Goal: Contribute content: Contribute content

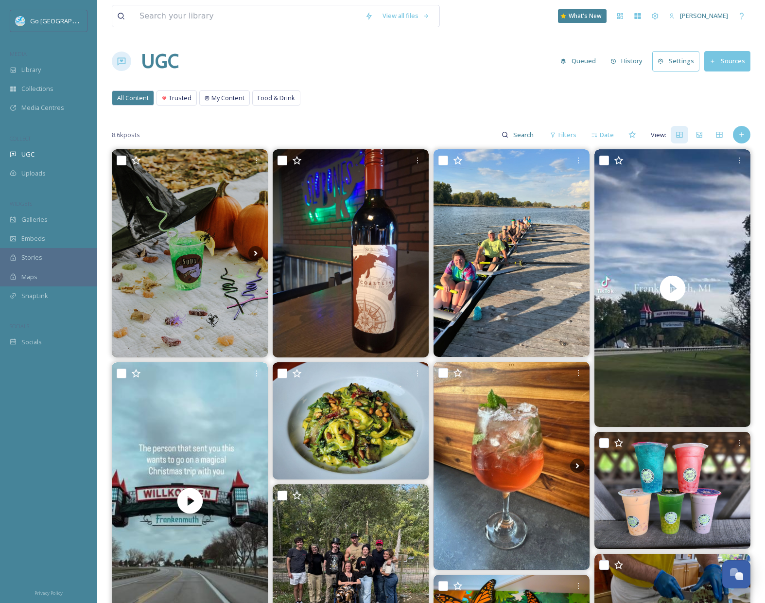
click at [733, 131] on div "8.6k posts Filters Date View:" at bounding box center [431, 134] width 639 height 19
click at [743, 133] on icon at bounding box center [742, 135] width 8 height 8
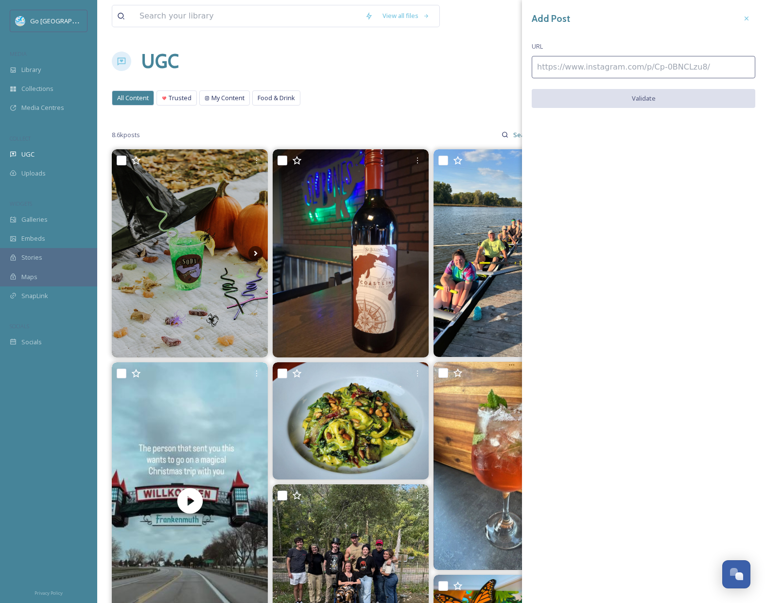
click at [632, 65] on input at bounding box center [644, 67] width 224 height 22
paste input "[URL][DOMAIN_NAME]"
type input "[URL][DOMAIN_NAME]"
click at [658, 108] on div "Add Post URL [URL][DOMAIN_NAME] Validate" at bounding box center [643, 66] width 243 height 133
click at [678, 95] on button "Validate" at bounding box center [644, 99] width 224 height 20
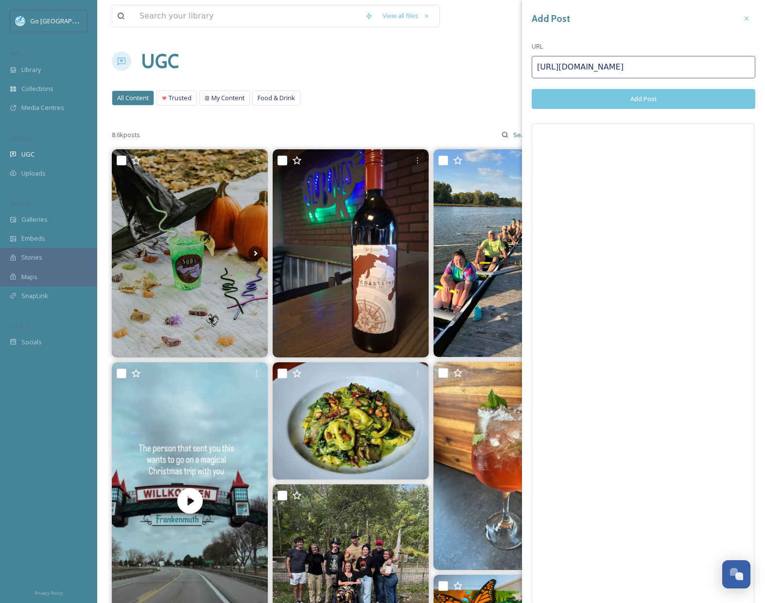
click at [646, 110] on div "Add Post URL [URL][DOMAIN_NAME] Add Post" at bounding box center [643, 328] width 243 height 656
click at [651, 99] on button "Add Post" at bounding box center [644, 99] width 224 height 20
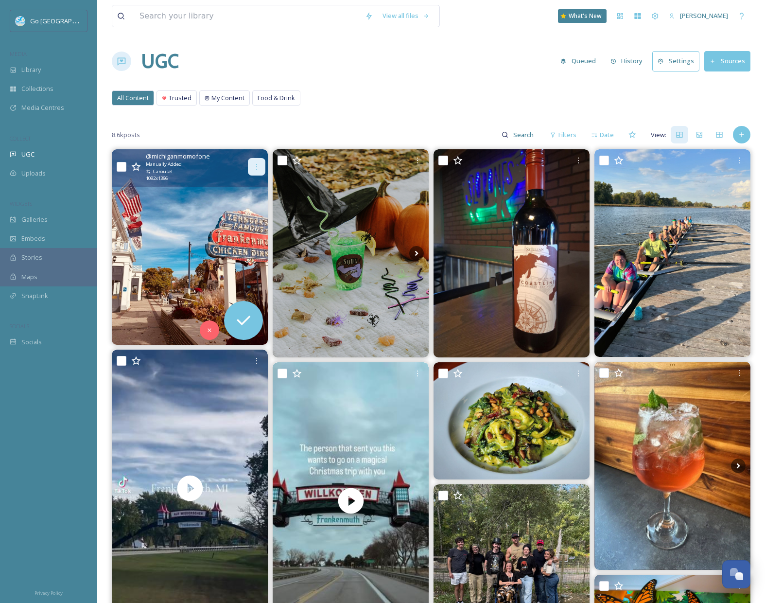
click at [253, 164] on icon at bounding box center [257, 167] width 8 height 8
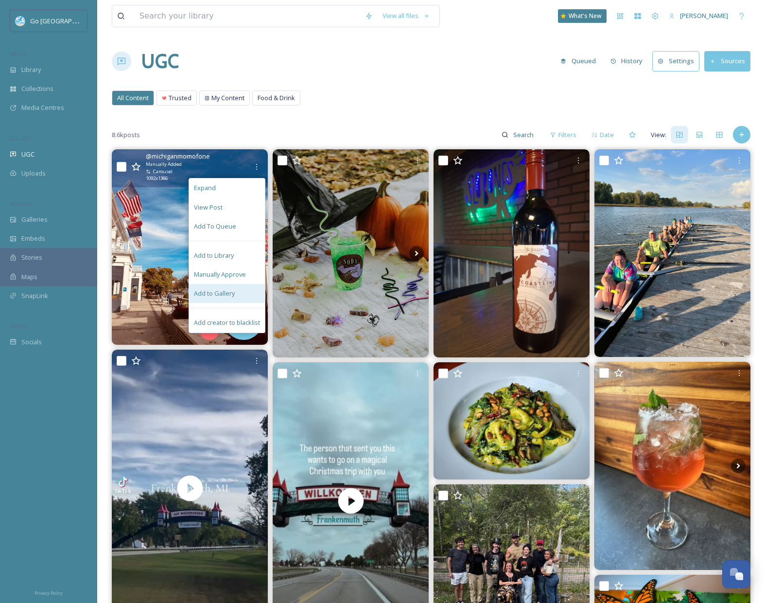
click at [246, 293] on div "Add to Gallery" at bounding box center [227, 293] width 76 height 19
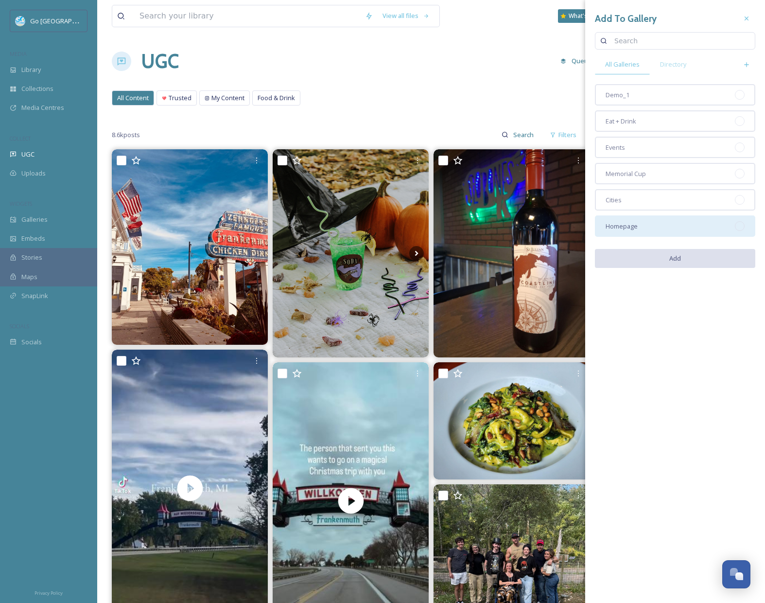
click at [635, 220] on div "Homepage" at bounding box center [675, 225] width 160 height 21
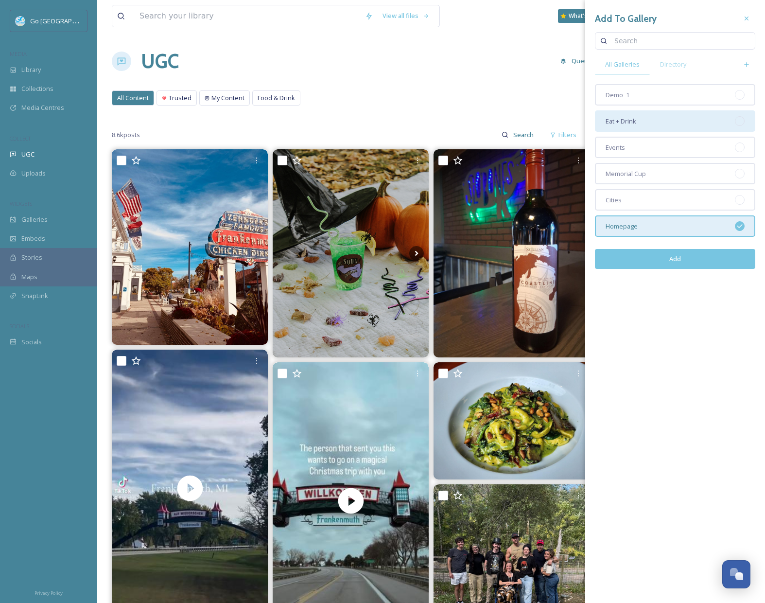
click at [651, 123] on div "Eat + Drink" at bounding box center [675, 120] width 160 height 21
click at [704, 263] on button "Add" at bounding box center [675, 259] width 160 height 20
